Goal: Information Seeking & Learning: Check status

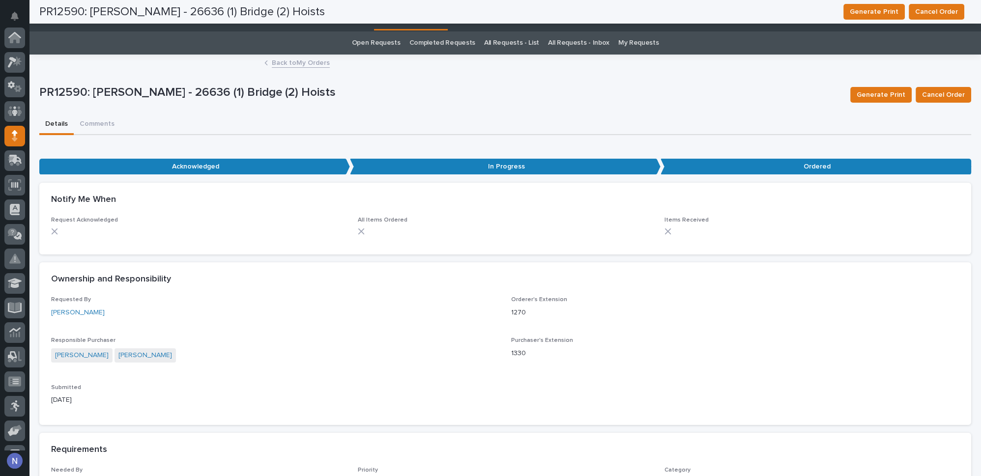
scroll to position [98, 0]
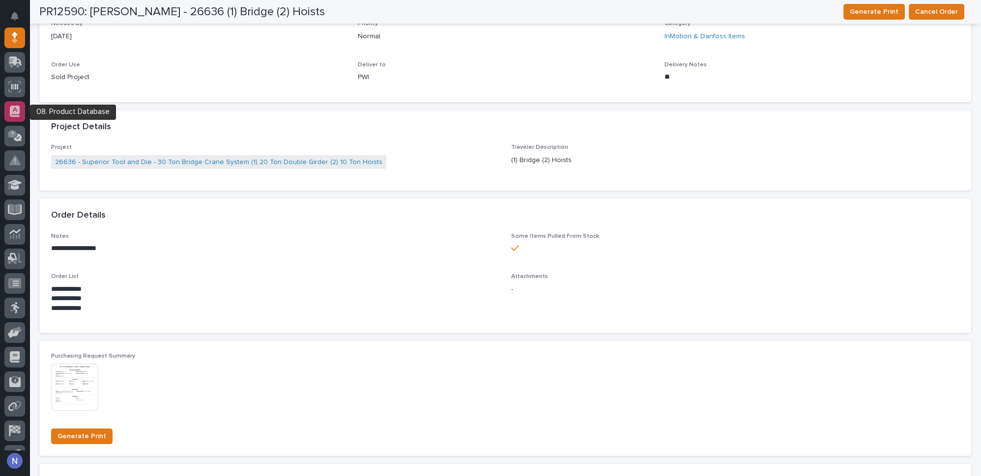
click at [16, 112] on icon at bounding box center [15, 111] width 10 height 11
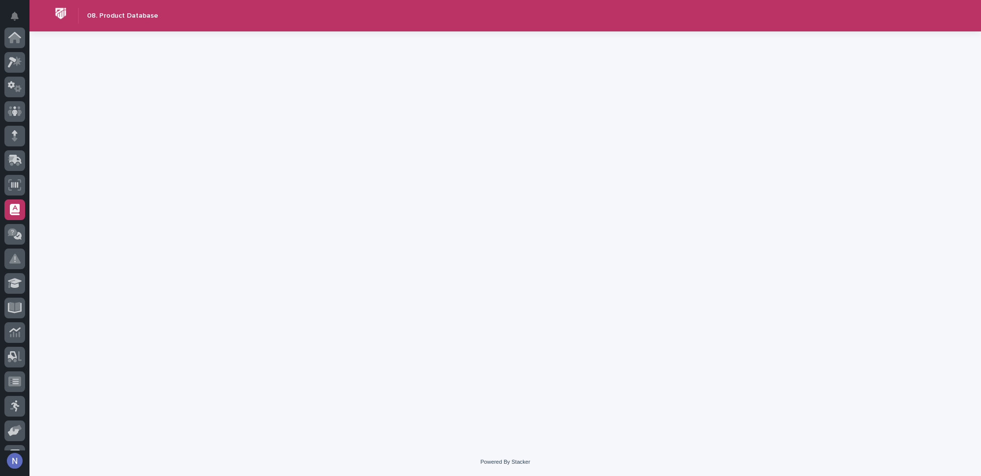
scroll to position [142, 0]
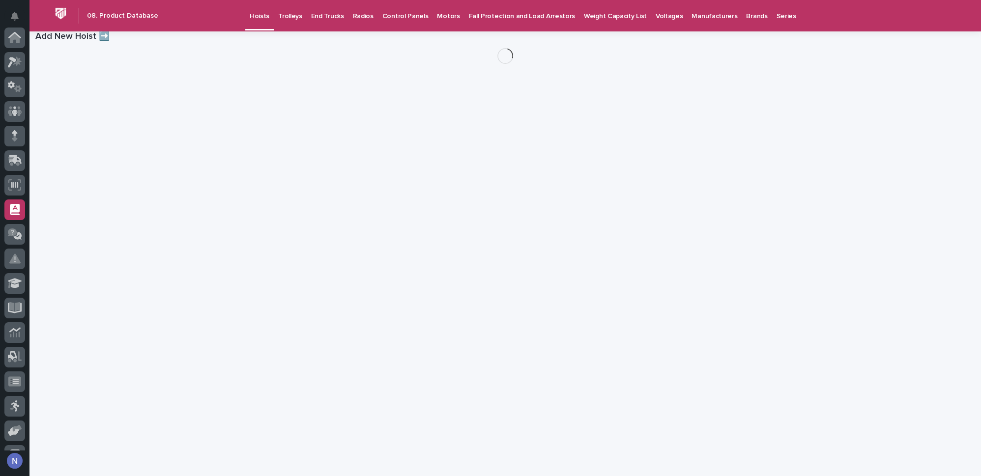
scroll to position [142, 0]
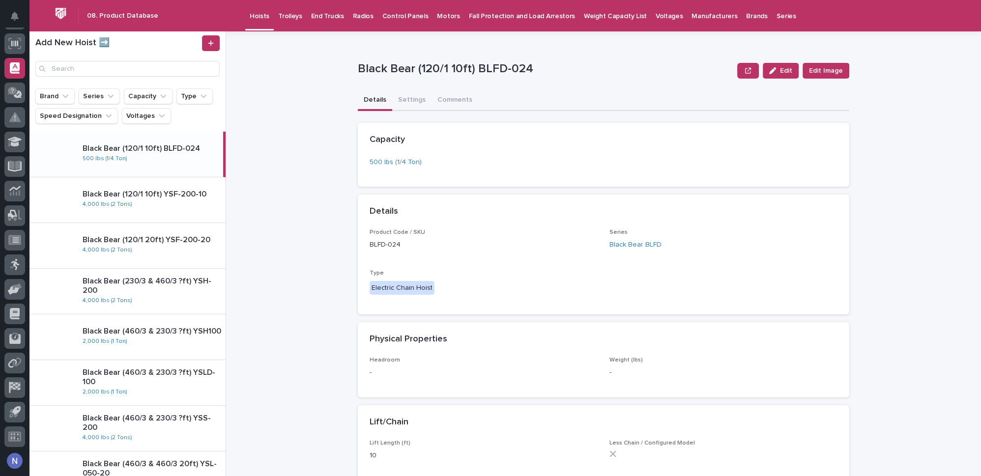
click at [437, 19] on p "Motors" at bounding box center [448, 10] width 23 height 21
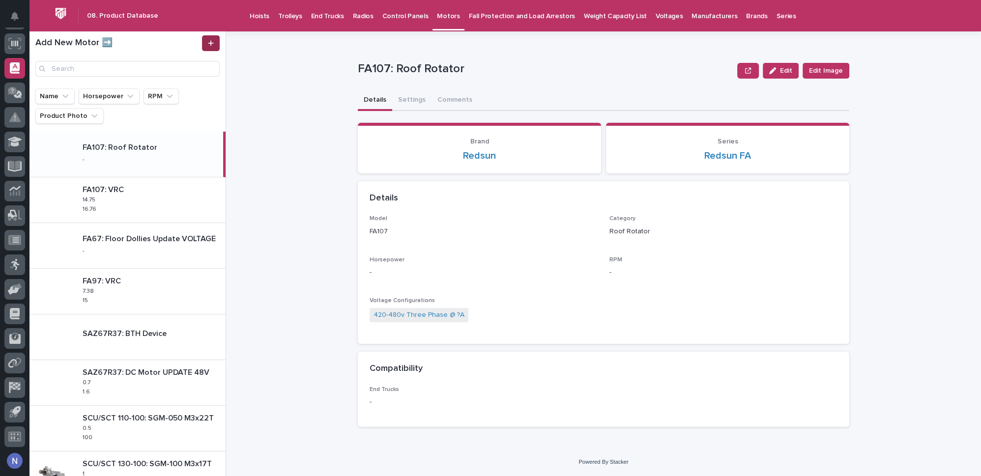
click at [211, 42] on icon at bounding box center [210, 42] width 5 height 5
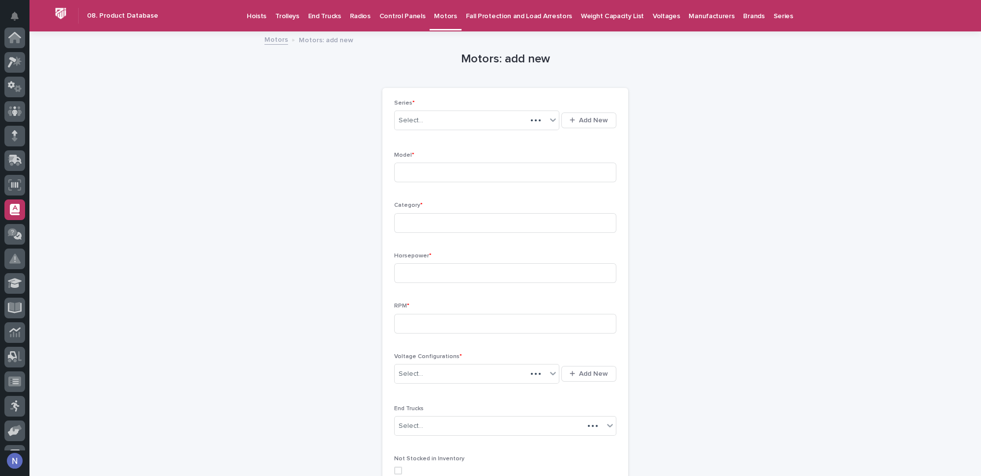
scroll to position [142, 0]
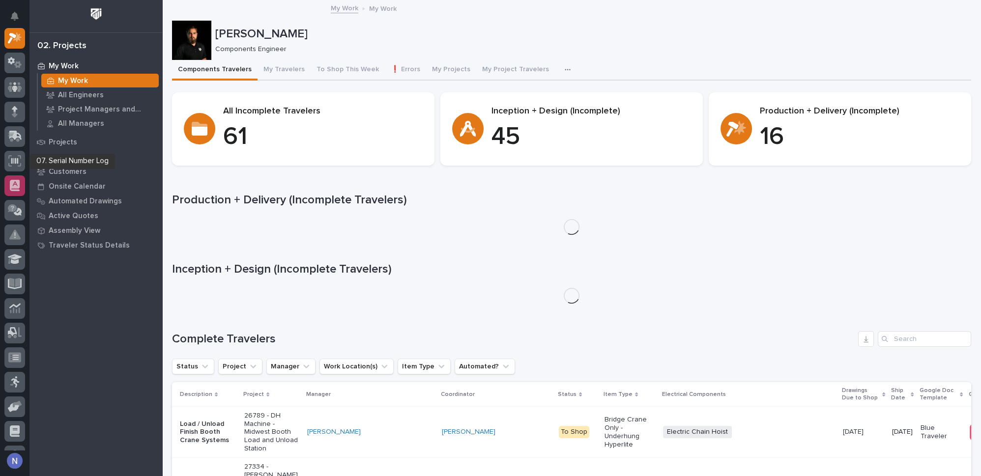
click at [8, 184] on div at bounding box center [14, 185] width 21 height 21
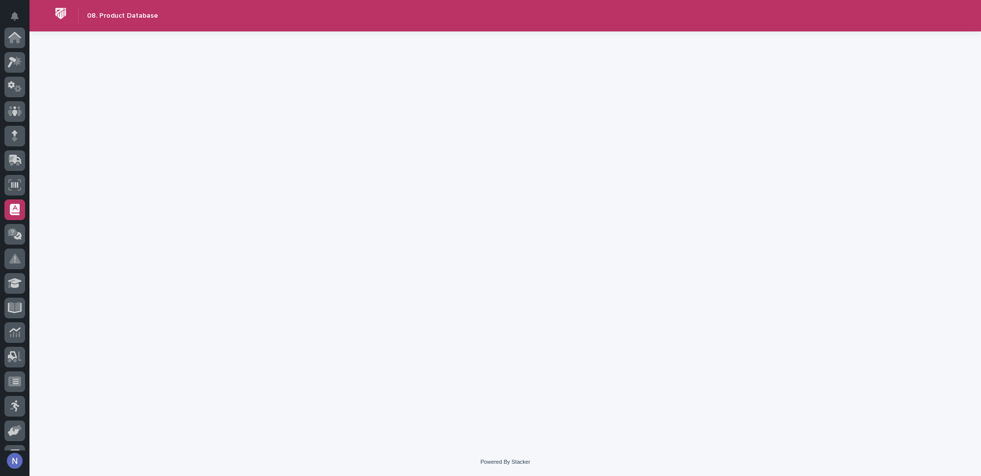
scroll to position [142, 0]
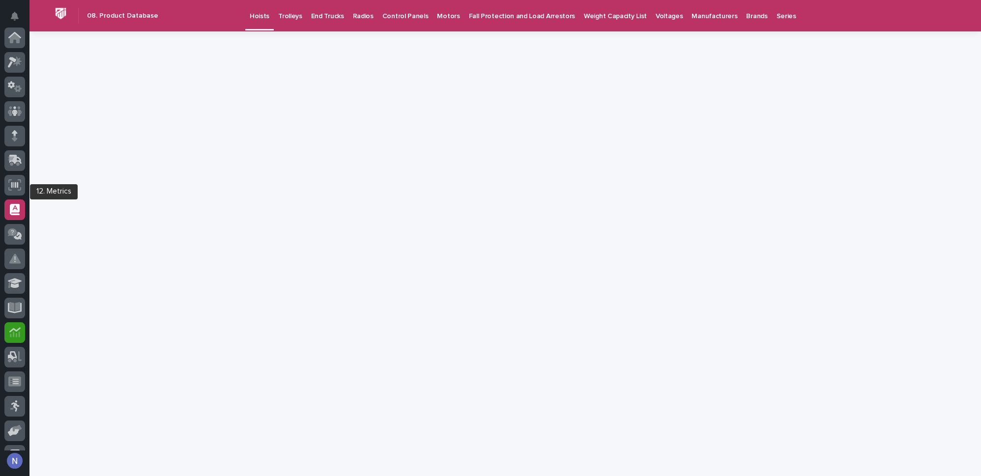
scroll to position [142, 0]
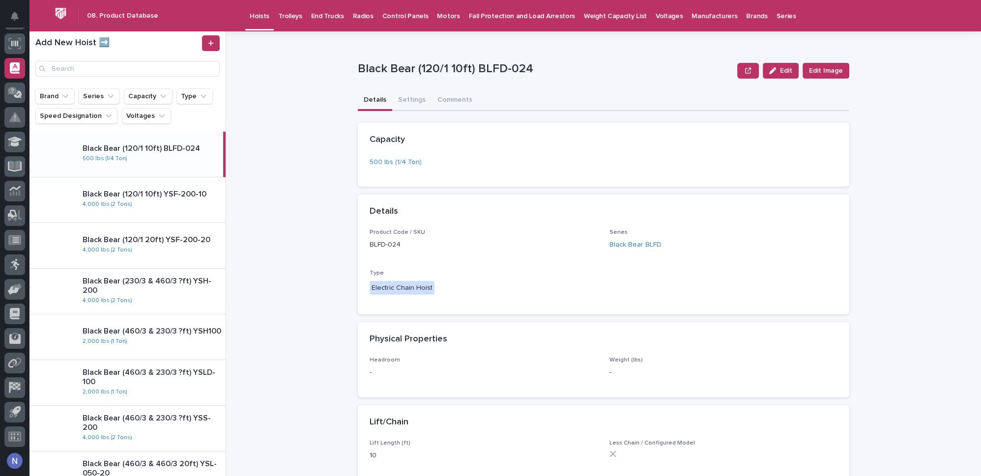
click at [444, 13] on p "Motors" at bounding box center [448, 10] width 23 height 21
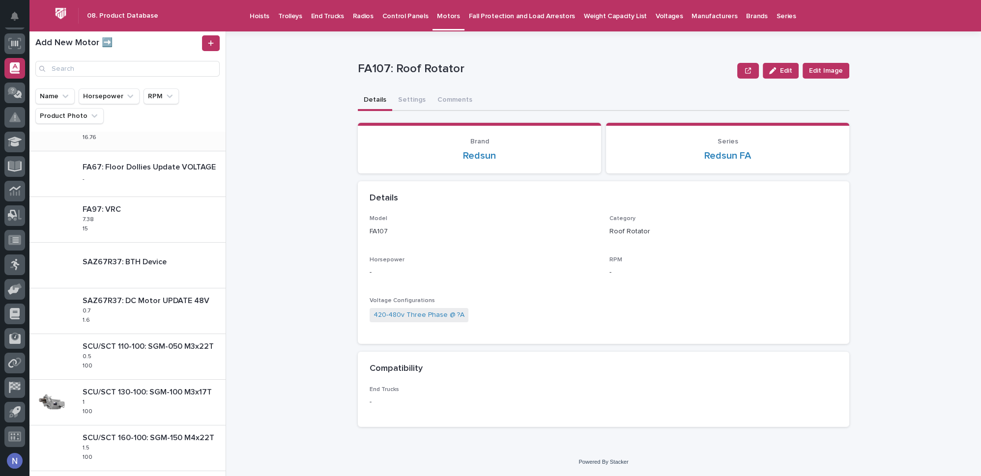
scroll to position [74, 0]
click at [107, 210] on p "FA97: VRC" at bounding box center [103, 206] width 40 height 11
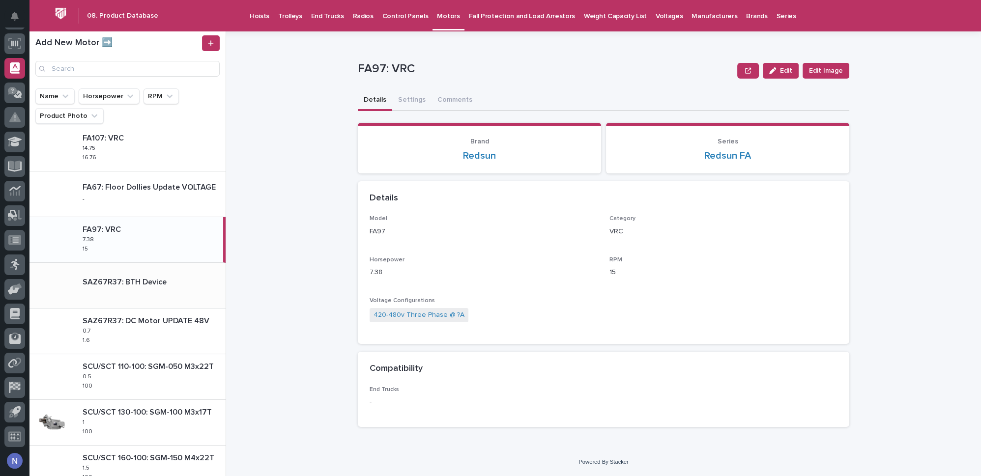
scroll to position [44, 0]
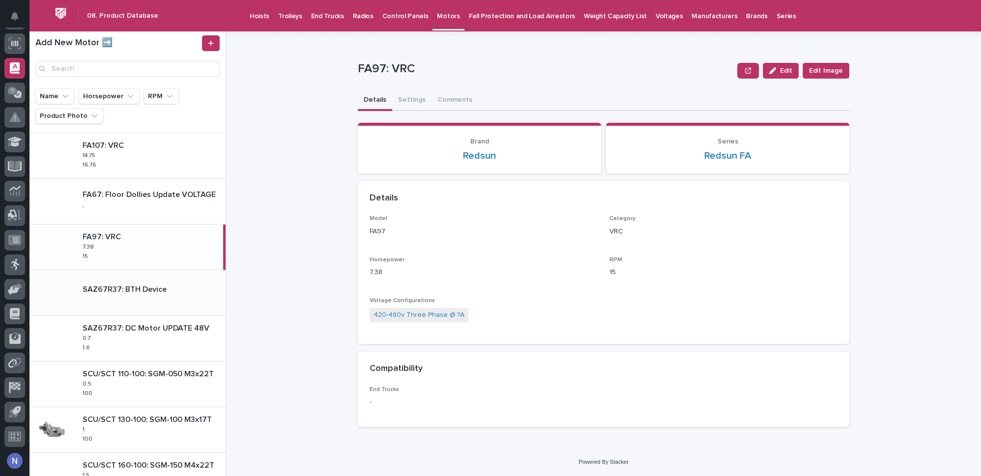
click at [123, 199] on p "FA67: Floor Dollies Update VOLTAGE" at bounding box center [150, 193] width 135 height 11
click at [981, 11] on html "My Settings Log Out " 08. Product Database " was added to your account Open 08.…" at bounding box center [490, 238] width 981 height 476
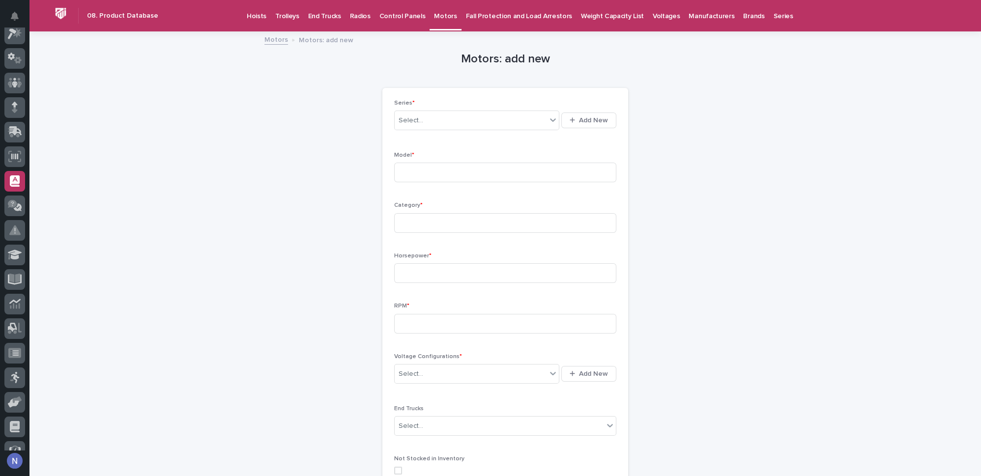
scroll to position [22, 0]
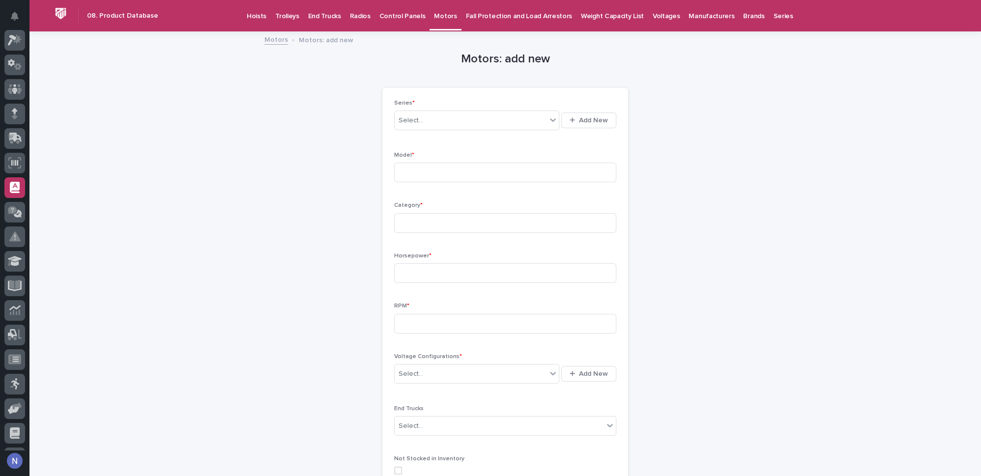
click at [25, 114] on div at bounding box center [14, 239] width 29 height 423
click at [21, 114] on div at bounding box center [14, 114] width 21 height 21
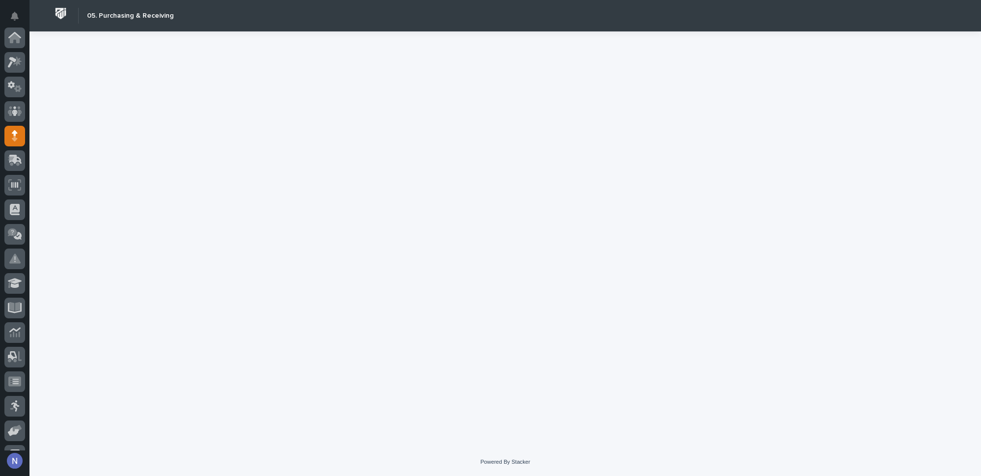
scroll to position [98, 0]
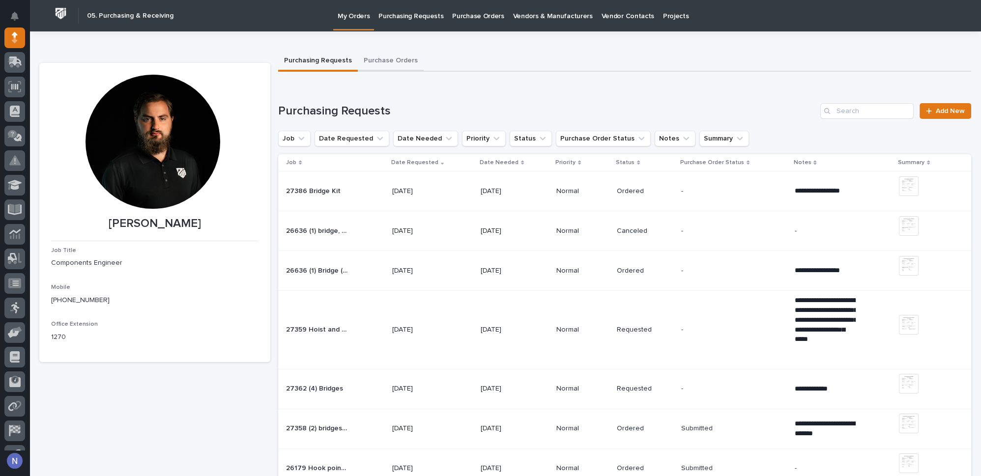
click at [393, 55] on button "Purchase Orders" at bounding box center [391, 61] width 66 height 21
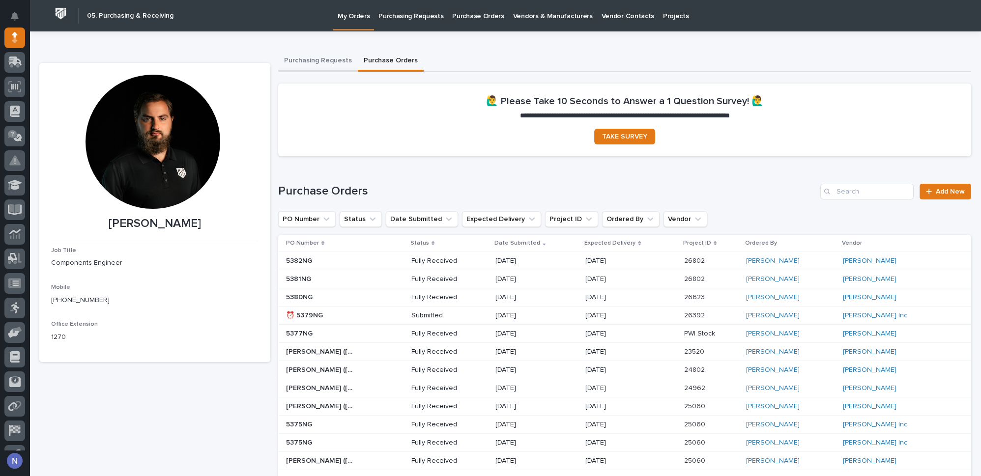
click at [301, 57] on button "Purchasing Requests" at bounding box center [318, 61] width 80 height 21
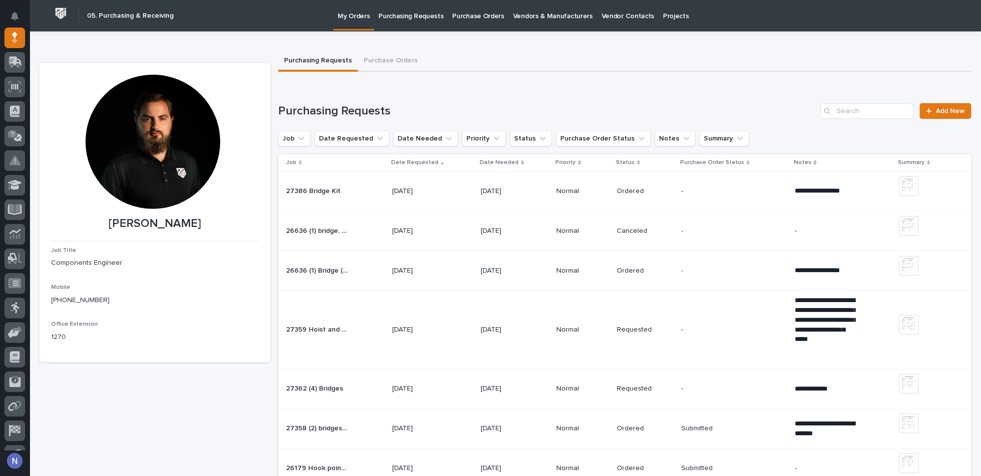
click at [398, 17] on p "Purchasing Requests" at bounding box center [410, 10] width 65 height 21
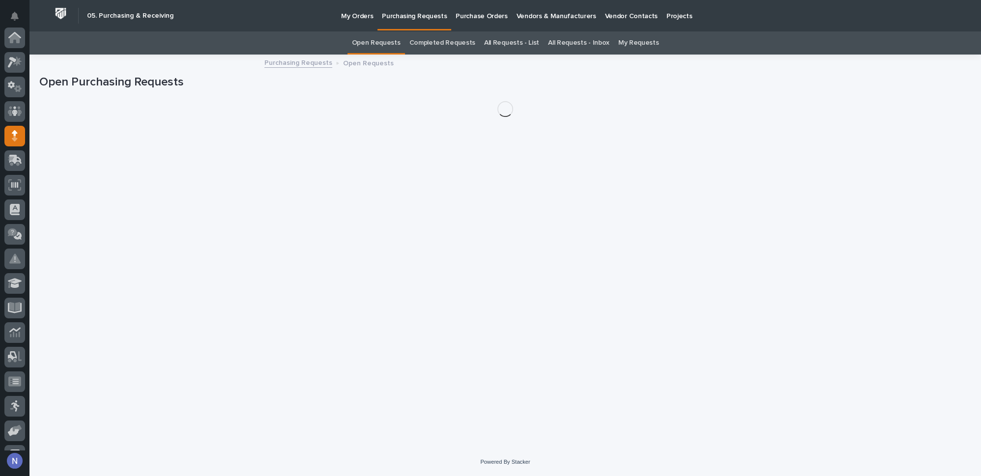
scroll to position [98, 0]
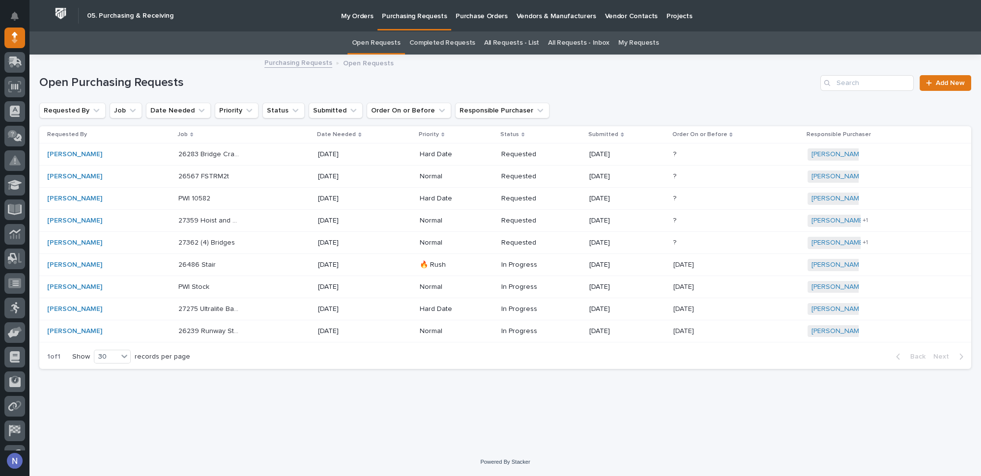
click at [505, 40] on link "All Requests - List" at bounding box center [511, 42] width 55 height 23
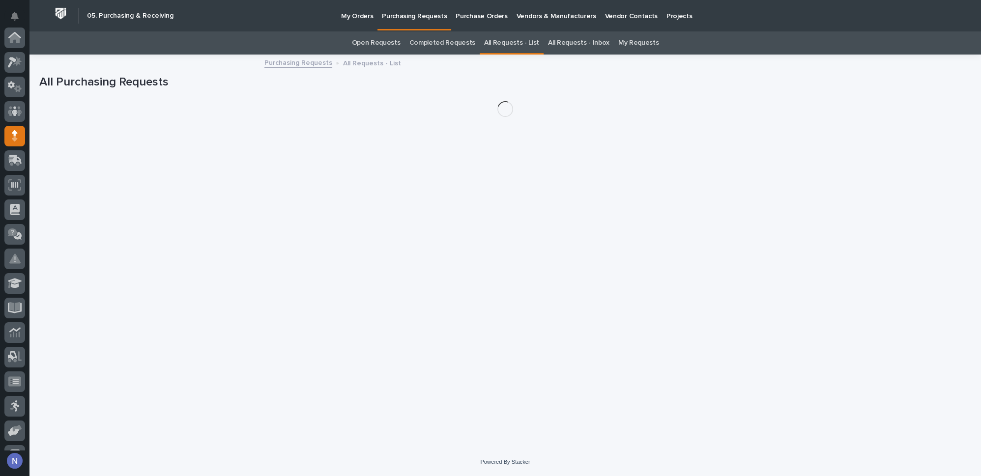
scroll to position [98, 0]
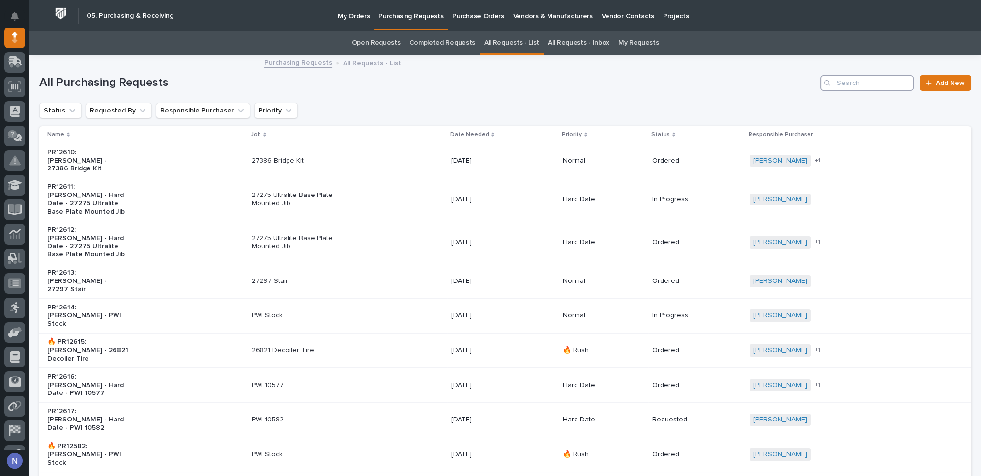
click at [865, 81] on input "Search" at bounding box center [866, 83] width 93 height 16
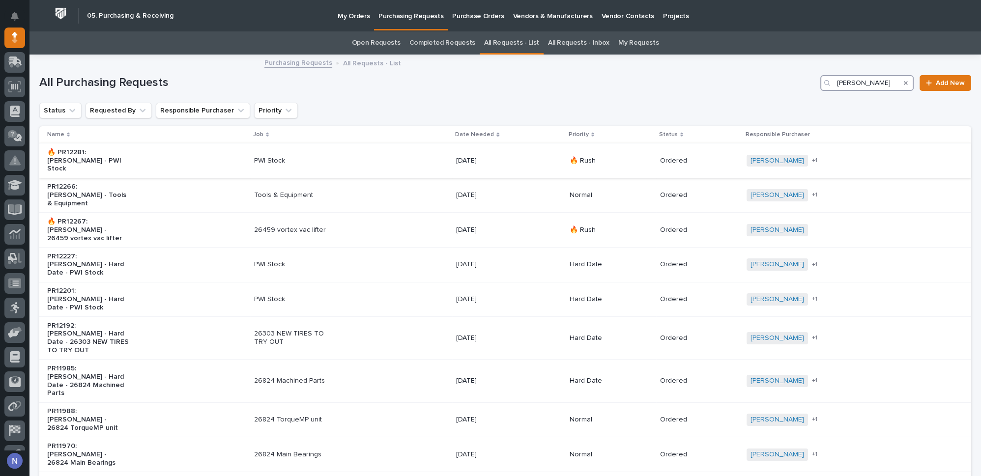
type input "[PERSON_NAME]"
click at [440, 156] on div "PWI Stock" at bounding box center [351, 161] width 194 height 16
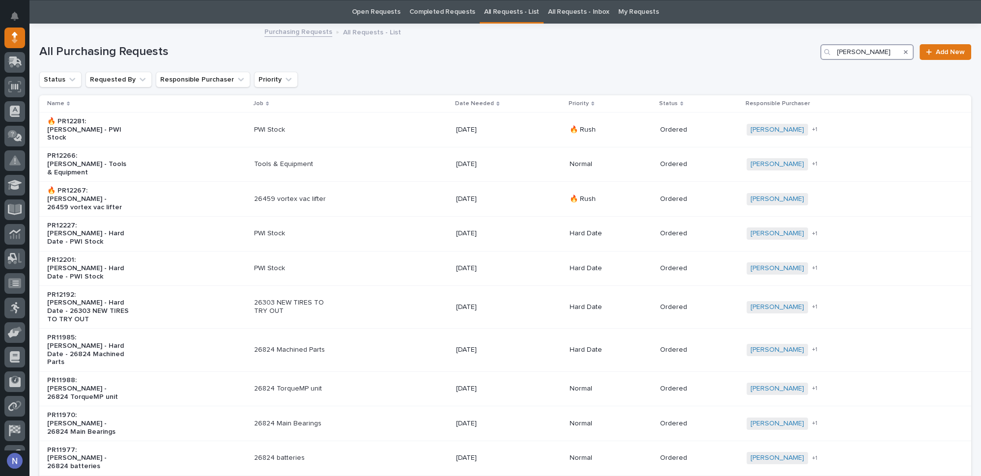
click at [853, 48] on input "[PERSON_NAME]" at bounding box center [866, 52] width 93 height 16
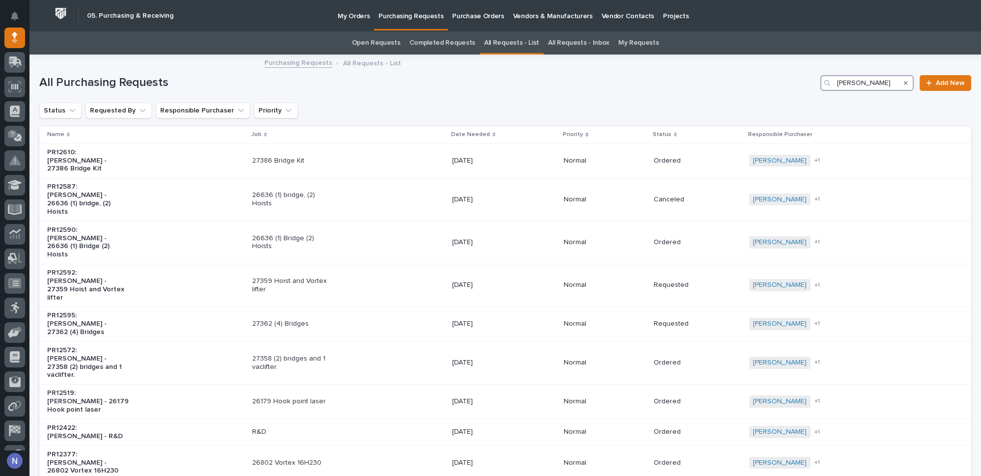
click at [855, 84] on input "[PERSON_NAME]" at bounding box center [866, 83] width 93 height 16
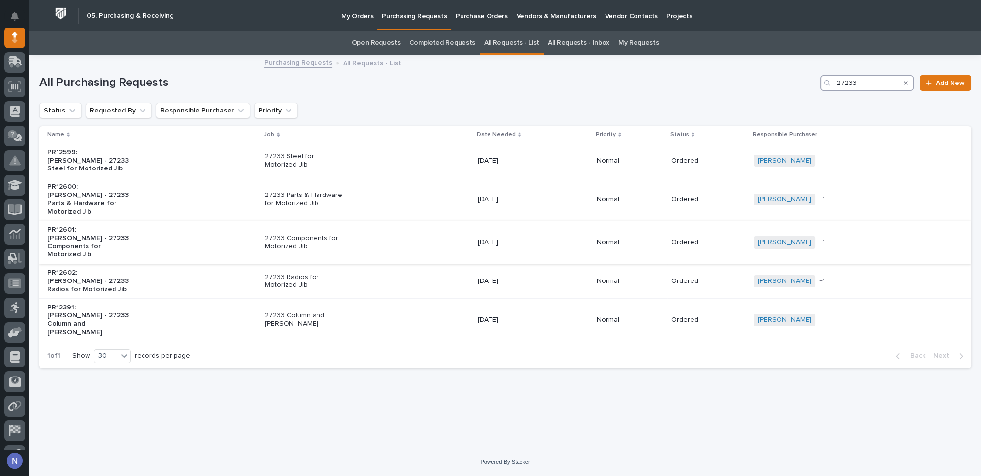
type input "27233"
click at [352, 231] on div "27233 Components for Motorized Jib" at bounding box center [367, 243] width 204 height 25
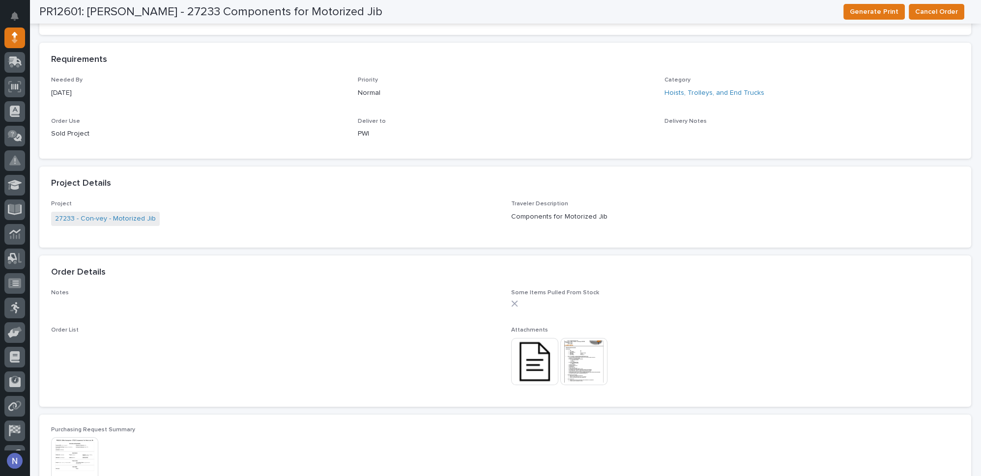
scroll to position [313, 0]
click at [532, 350] on img at bounding box center [534, 359] width 47 height 47
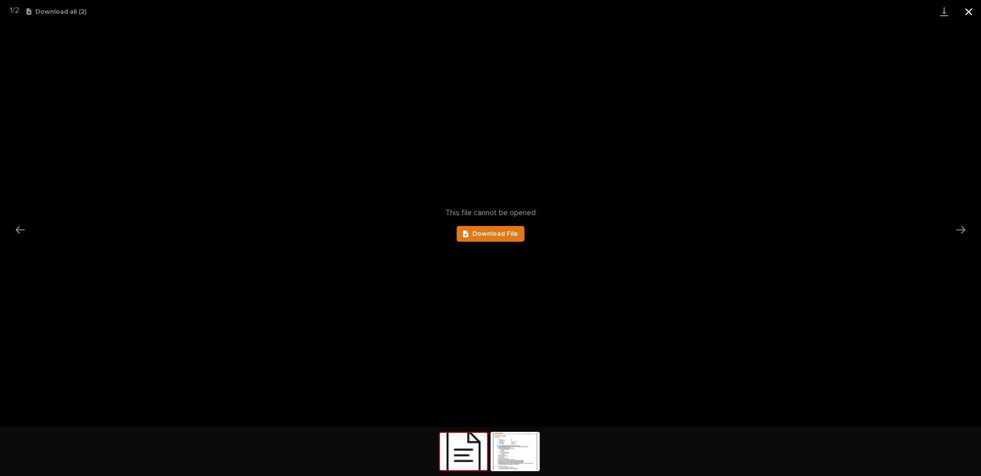
click at [971, 10] on button "Close gallery" at bounding box center [969, 11] width 25 height 23
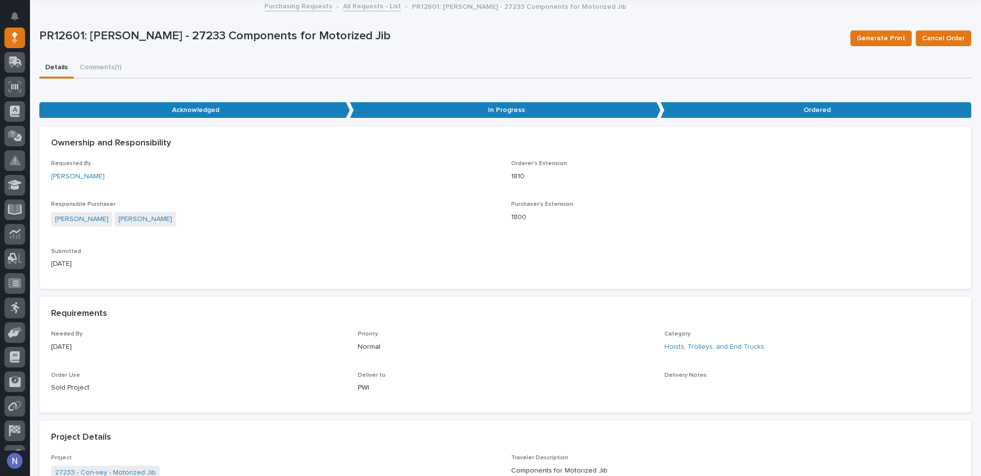
scroll to position [0, 0]
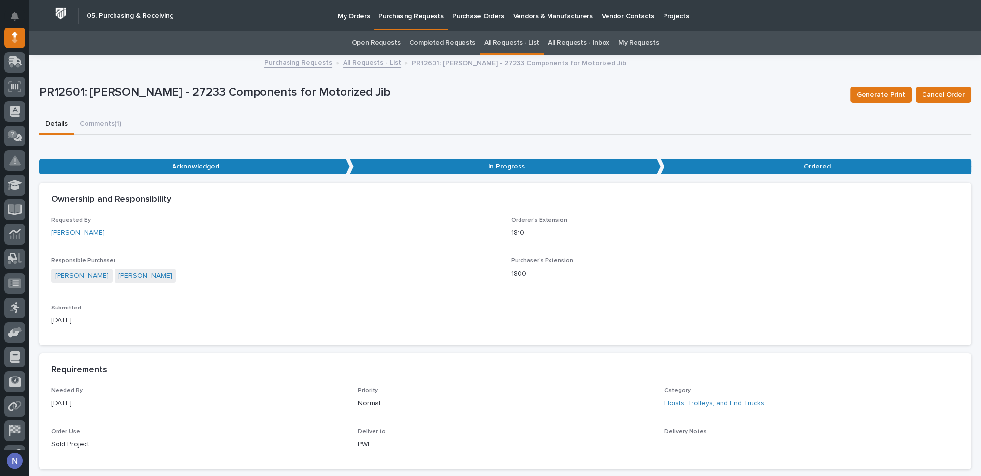
click at [878, 272] on p "1800" at bounding box center [735, 274] width 448 height 10
